Goal: Navigation & Orientation: Find specific page/section

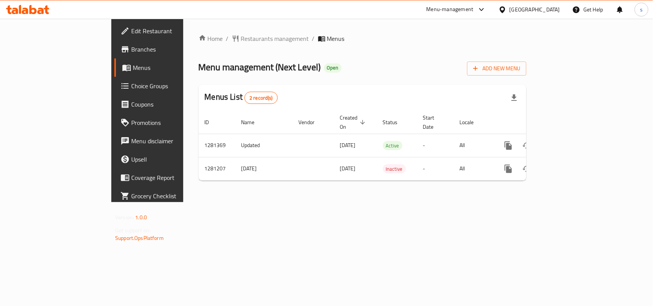
click at [544, 10] on div "Kuwait" at bounding box center [535, 9] width 51 height 8
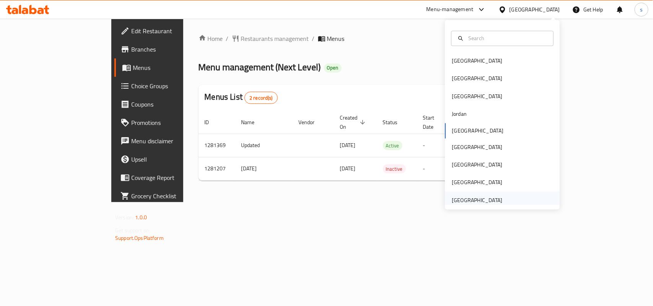
click at [483, 198] on div "[GEOGRAPHIC_DATA]" at bounding box center [477, 200] width 51 height 8
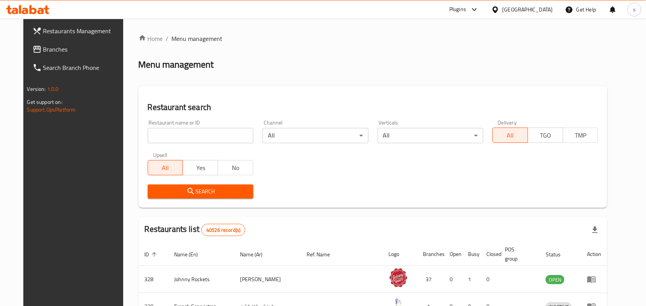
click at [33, 47] on icon at bounding box center [37, 49] width 8 height 7
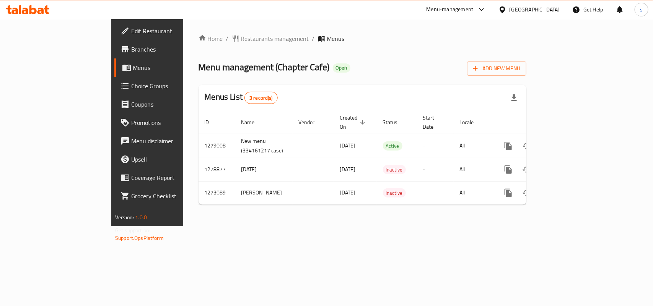
click at [533, 9] on div "[GEOGRAPHIC_DATA]" at bounding box center [535, 9] width 51 height 8
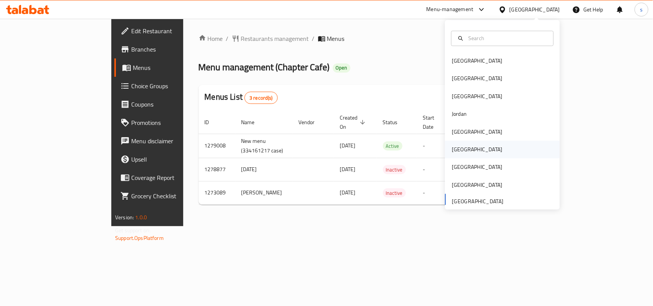
click at [452, 151] on div "[GEOGRAPHIC_DATA]" at bounding box center [477, 150] width 51 height 8
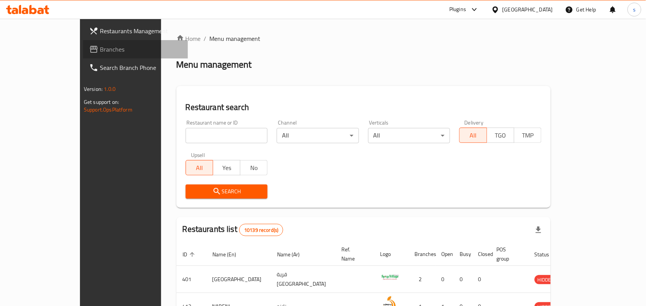
click at [100, 52] on span "Branches" at bounding box center [141, 49] width 82 height 9
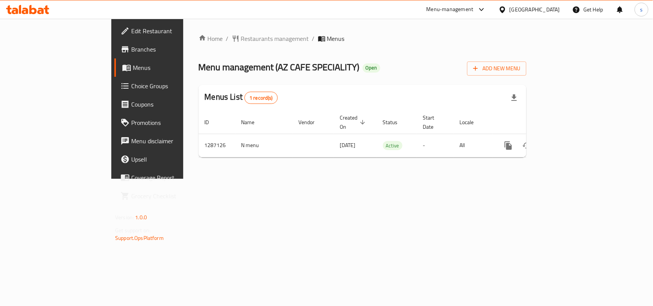
click at [548, 9] on div "[GEOGRAPHIC_DATA]" at bounding box center [535, 9] width 51 height 8
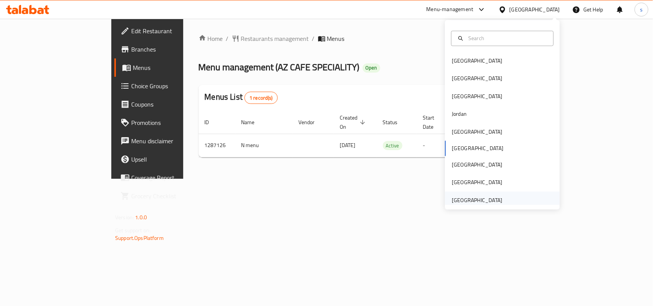
click at [475, 200] on div "[GEOGRAPHIC_DATA]" at bounding box center [477, 200] width 51 height 8
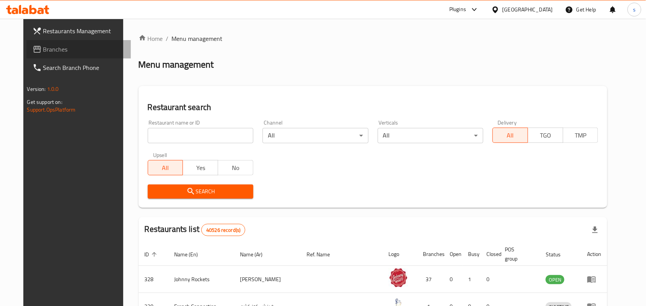
click at [43, 51] on span "Branches" at bounding box center [84, 49] width 82 height 9
